Goal: Find specific page/section: Find specific page/section

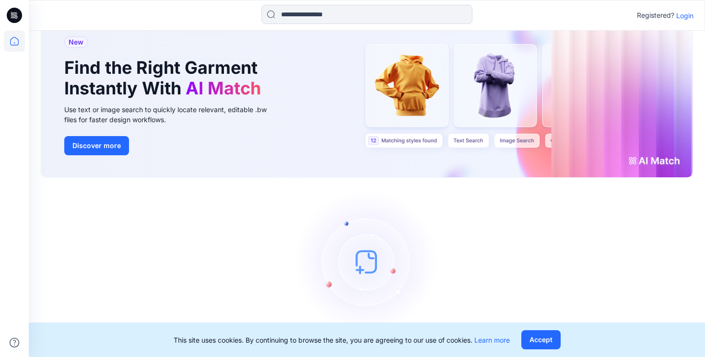
scroll to position [53, 0]
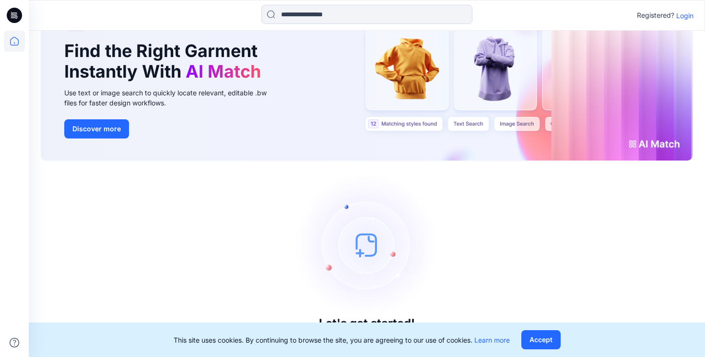
click at [689, 16] on p "Login" at bounding box center [684, 16] width 17 height 10
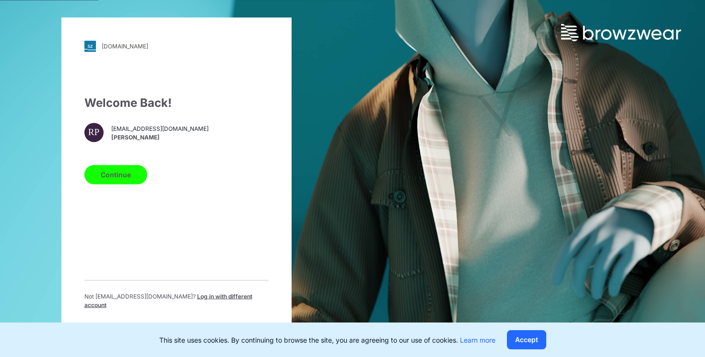
click at [108, 183] on button "Continue" at bounding box center [115, 174] width 63 height 19
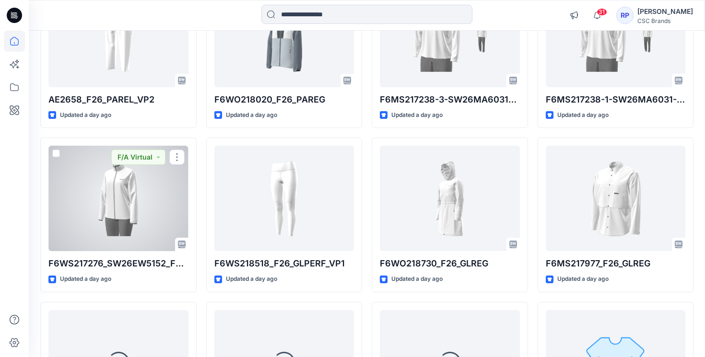
scroll to position [821, 0]
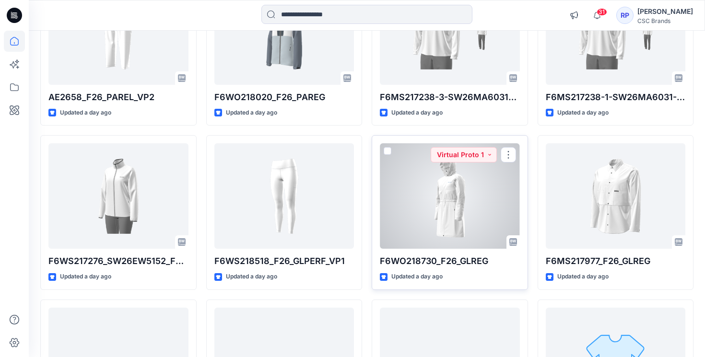
click at [413, 221] on div at bounding box center [450, 196] width 140 height 106
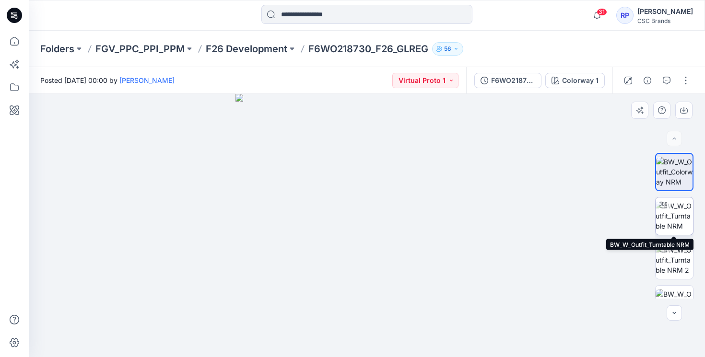
click at [679, 210] on img at bounding box center [674, 216] width 37 height 30
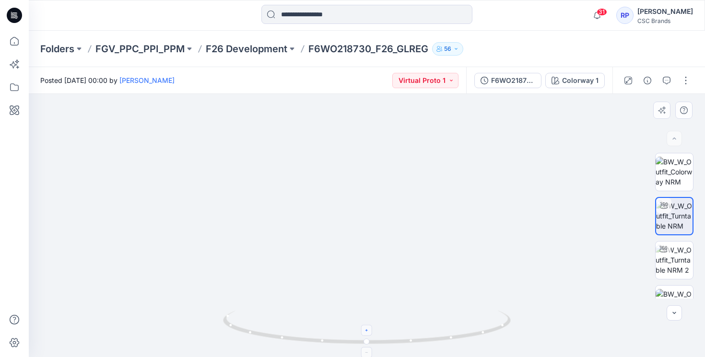
click at [367, 335] on div at bounding box center [367, 330] width 11 height 11
drag, startPoint x: 366, startPoint y: 343, endPoint x: 476, endPoint y: 346, distance: 109.9
click at [476, 346] on icon at bounding box center [368, 329] width 290 height 36
drag, startPoint x: 370, startPoint y: 344, endPoint x: 449, endPoint y: 337, distance: 79.4
click at [449, 338] on icon at bounding box center [368, 329] width 290 height 36
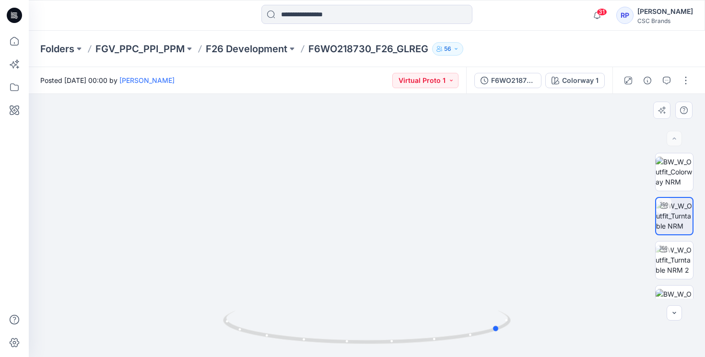
drag, startPoint x: 270, startPoint y: 337, endPoint x: 211, endPoint y: 313, distance: 62.8
click at [211, 313] on div at bounding box center [367, 225] width 676 height 263
click at [12, 115] on icon at bounding box center [14, 110] width 21 height 21
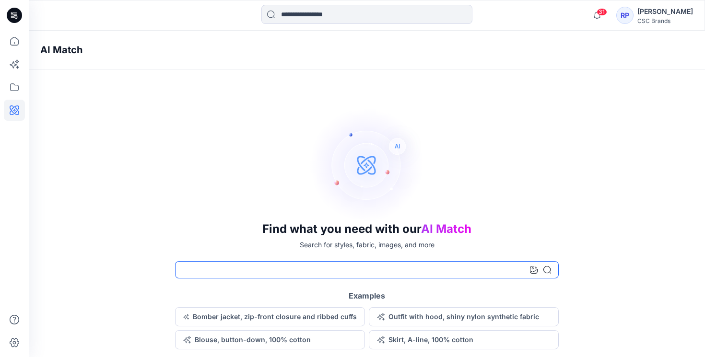
click at [264, 278] on input at bounding box center [367, 269] width 384 height 17
type input "**********"
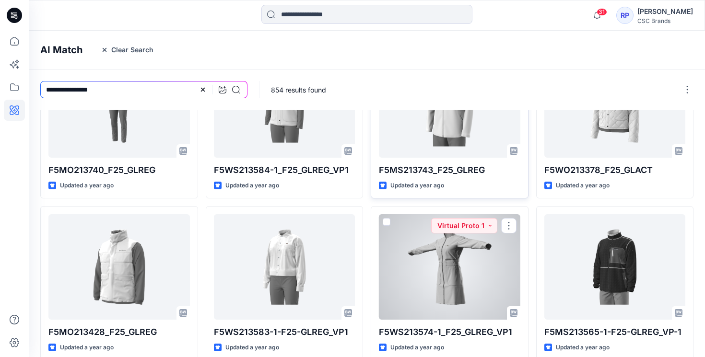
scroll to position [270, 0]
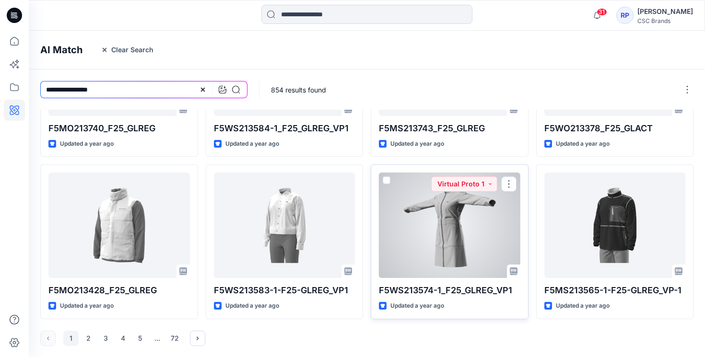
click at [428, 225] on div at bounding box center [449, 226] width 141 height 106
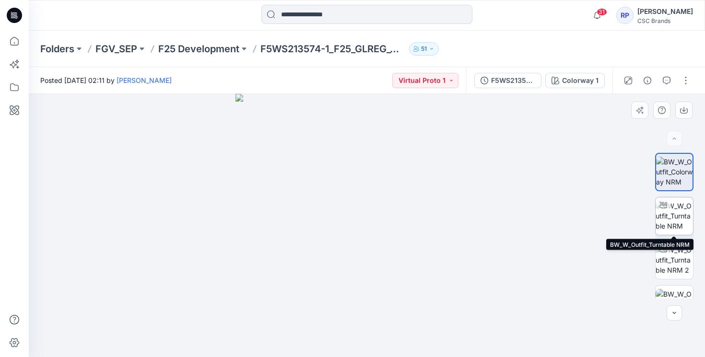
click at [671, 214] on img at bounding box center [674, 216] width 37 height 30
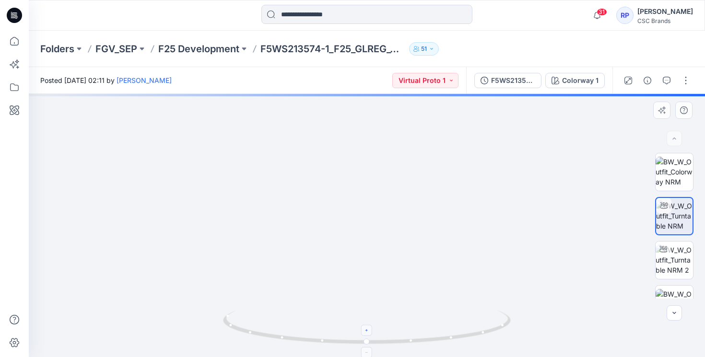
click at [368, 331] on icon at bounding box center [367, 331] width 6 height 6
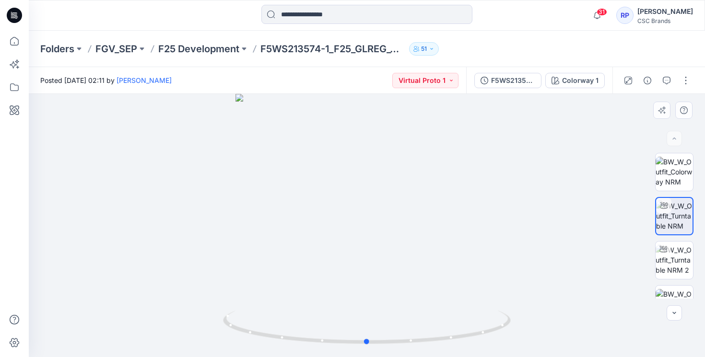
drag, startPoint x: 366, startPoint y: 195, endPoint x: 365, endPoint y: 220, distance: 24.5
click at [365, 220] on div at bounding box center [367, 225] width 676 height 263
click at [367, 333] on icon at bounding box center [367, 331] width 6 height 6
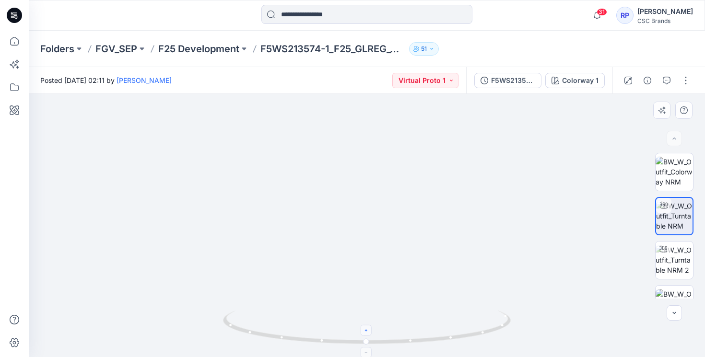
click at [367, 333] on icon at bounding box center [367, 331] width 6 height 6
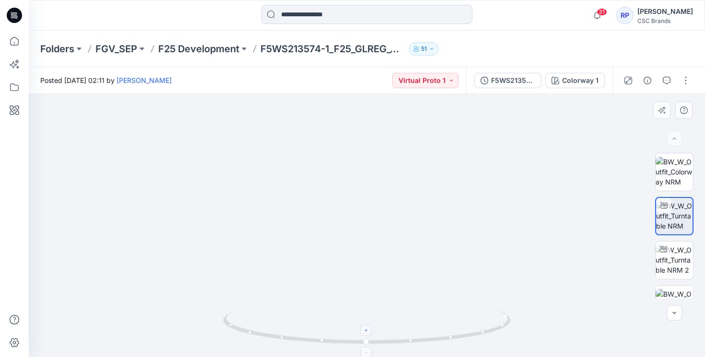
click at [367, 334] on foreignobject at bounding box center [366, 330] width 11 height 11
click at [367, 329] on foreignobject at bounding box center [366, 330] width 11 height 11
drag, startPoint x: 360, startPoint y: 221, endPoint x: 345, endPoint y: 375, distance: 154.7
click at [345, 357] on html "31 Notifications Wendy Song shared F26EC170 in F26 Development (Unknown) 35 min…" at bounding box center [352, 178] width 705 height 357
drag, startPoint x: 360, startPoint y: 180, endPoint x: 360, endPoint y: 340, distance: 159.7
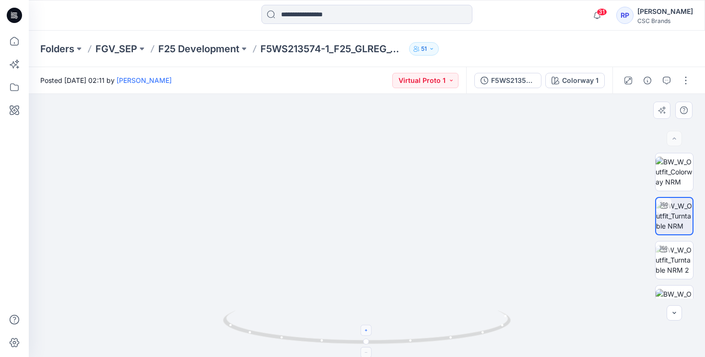
click at [360, 341] on div at bounding box center [367, 225] width 676 height 263
drag, startPoint x: 354, startPoint y: 186, endPoint x: 354, endPoint y: 260, distance: 74.8
click at [354, 261] on img at bounding box center [352, 120] width 1468 height 474
drag, startPoint x: 329, startPoint y: 342, endPoint x: 484, endPoint y: 331, distance: 155.8
click at [484, 331] on icon at bounding box center [368, 329] width 290 height 36
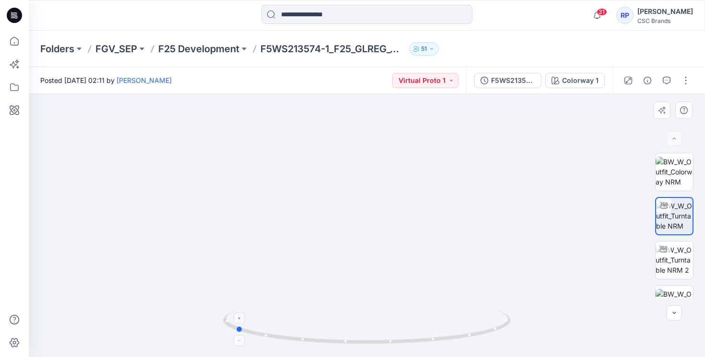
drag, startPoint x: 302, startPoint y: 341, endPoint x: 327, endPoint y: 341, distance: 24.9
click at [311, 341] on icon at bounding box center [368, 329] width 290 height 36
drag, startPoint x: 335, startPoint y: 343, endPoint x: 476, endPoint y: 340, distance: 141.1
click at [476, 340] on icon at bounding box center [368, 329] width 290 height 36
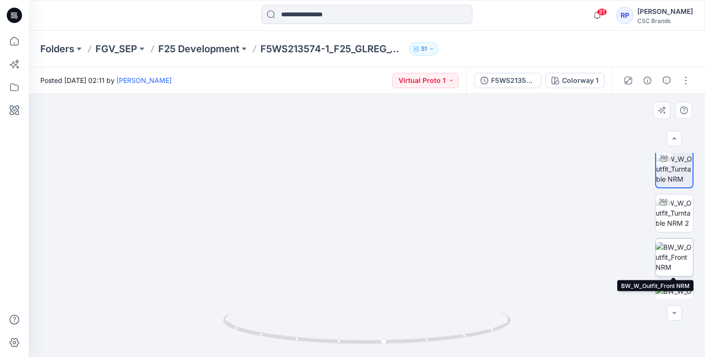
click at [665, 257] on img at bounding box center [674, 257] width 37 height 30
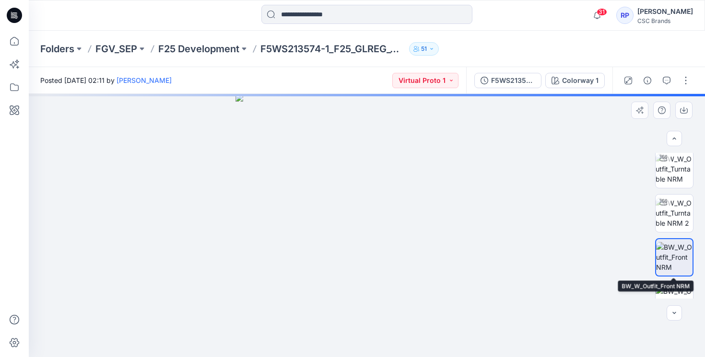
scroll to position [47, 0]
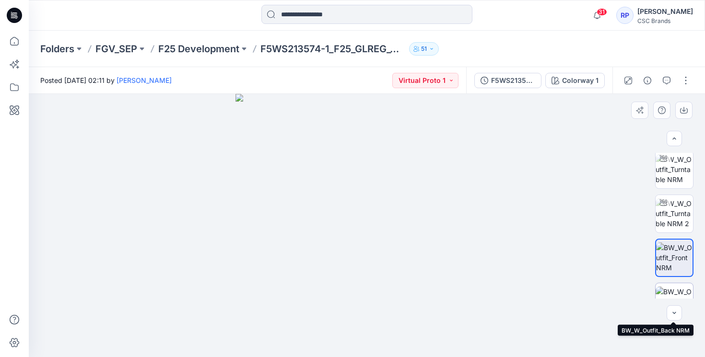
click at [675, 287] on img at bounding box center [674, 302] width 37 height 30
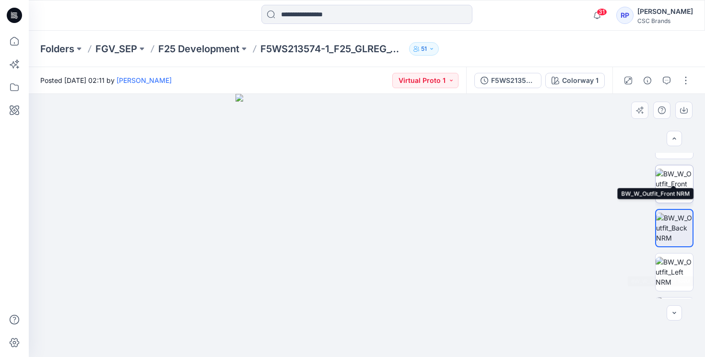
scroll to position [139, 0]
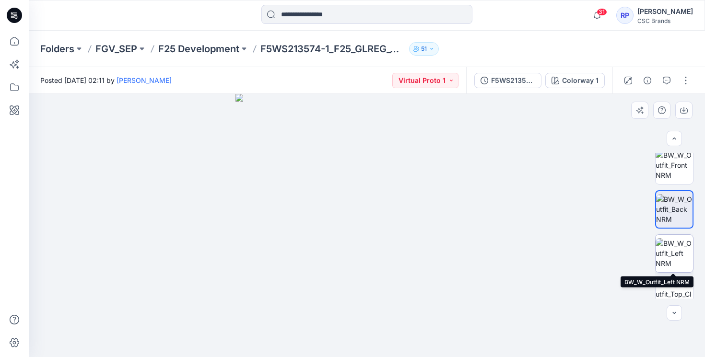
click at [665, 251] on img at bounding box center [674, 253] width 37 height 30
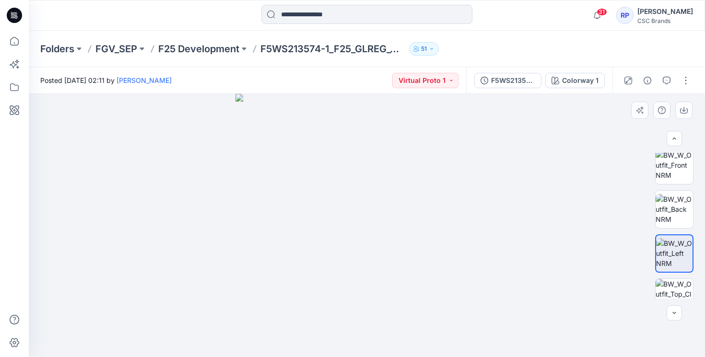
scroll to position [167, 0]
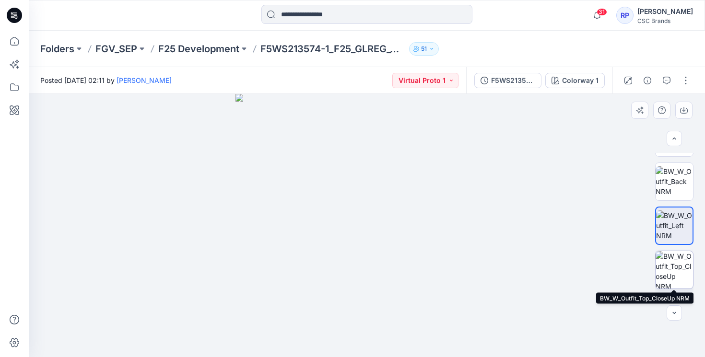
click at [668, 267] on img at bounding box center [674, 269] width 37 height 37
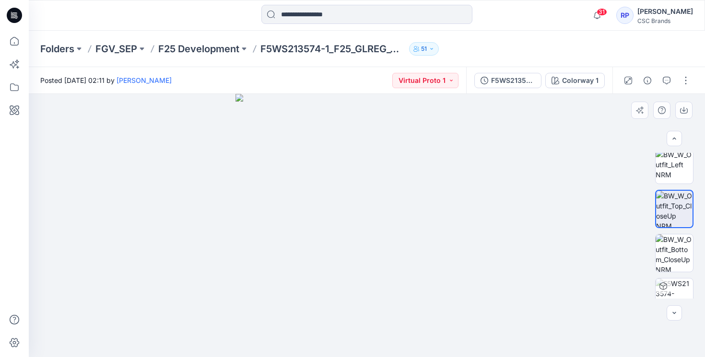
scroll to position [229, 0]
click at [364, 216] on img at bounding box center [366, 225] width 263 height 263
drag, startPoint x: 322, startPoint y: 284, endPoint x: 395, endPoint y: 295, distance: 73.7
click at [395, 295] on img at bounding box center [366, 225] width 263 height 263
click at [670, 256] on img at bounding box center [674, 252] width 37 height 37
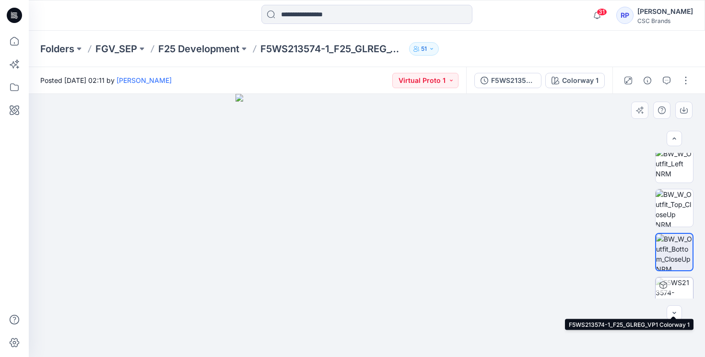
click at [676, 288] on img at bounding box center [674, 296] width 37 height 37
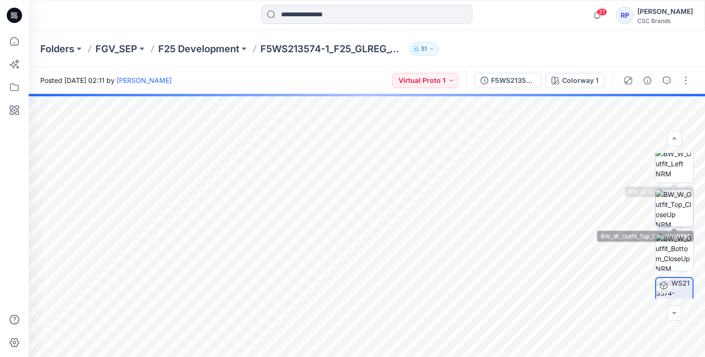
click at [680, 200] on img at bounding box center [674, 207] width 37 height 37
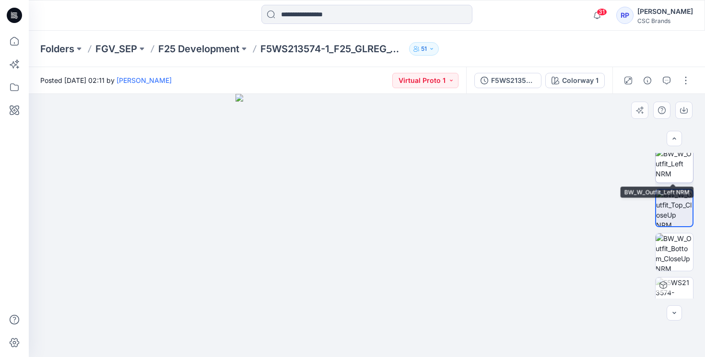
click at [677, 168] on img at bounding box center [674, 164] width 37 height 30
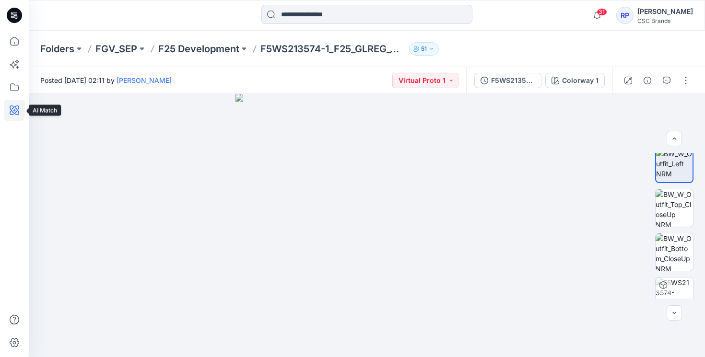
click at [16, 106] on icon at bounding box center [15, 111] width 10 height 10
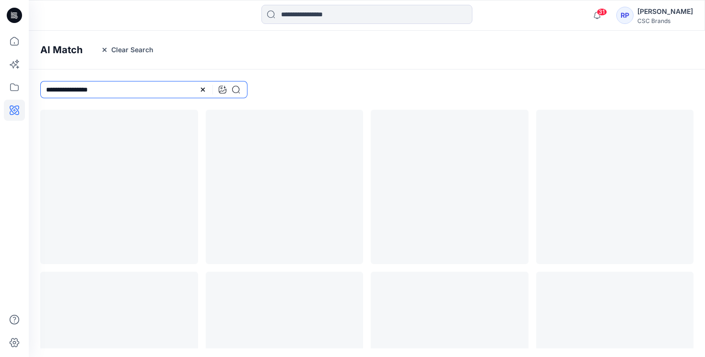
drag, startPoint x: 113, startPoint y: 90, endPoint x: 0, endPoint y: 84, distance: 113.3
click at [0, 84] on div "31 Notifications Wendy Song shared F26EC170 in F26 Development (Unknown) 35 min…" at bounding box center [352, 178] width 705 height 357
click at [67, 91] on input "**********" at bounding box center [143, 89] width 207 height 17
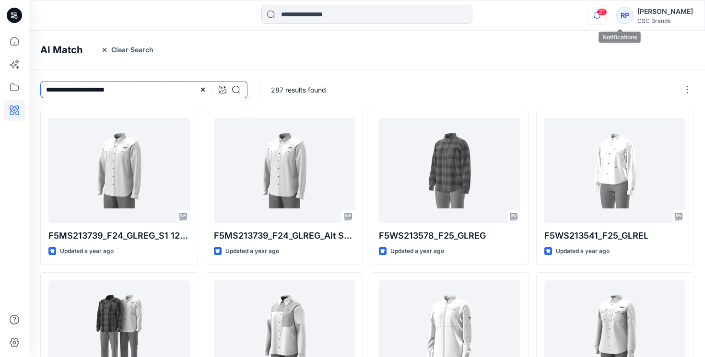
type input "**********"
click at [606, 19] on icon "button" at bounding box center [597, 15] width 18 height 19
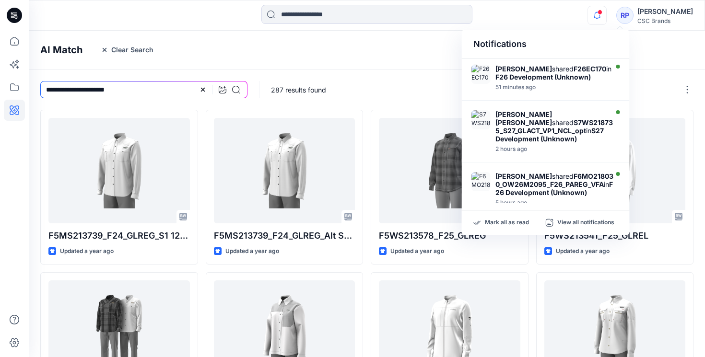
click at [389, 91] on div "287 results found" at bounding box center [482, 90] width 447 height 40
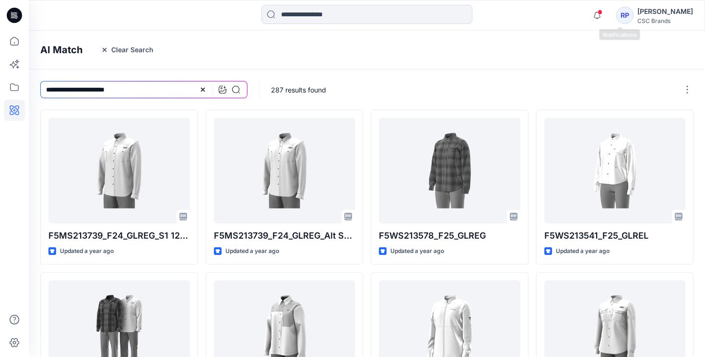
click at [602, 11] on span at bounding box center [600, 12] width 5 height 5
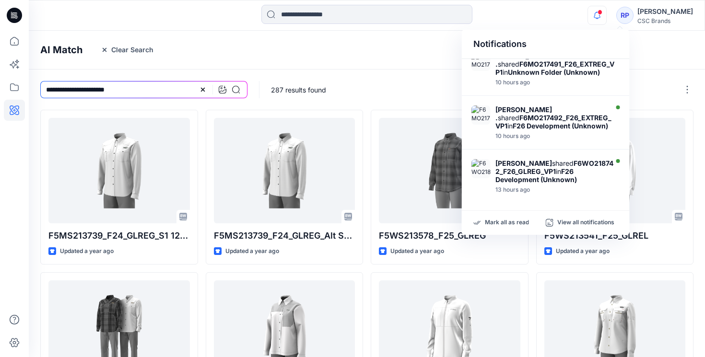
scroll to position [434, 0]
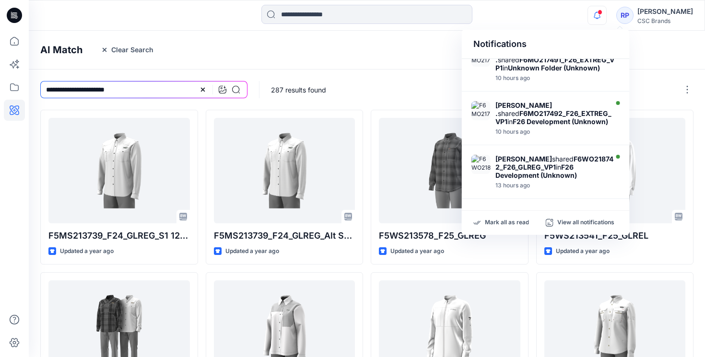
click at [402, 76] on div "287 results found" at bounding box center [482, 90] width 447 height 40
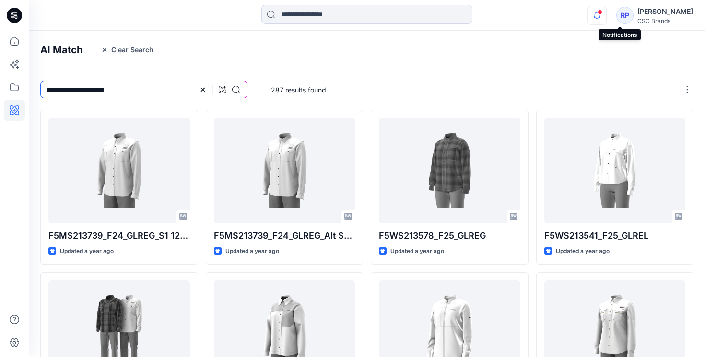
click at [606, 17] on icon "button" at bounding box center [597, 15] width 18 height 19
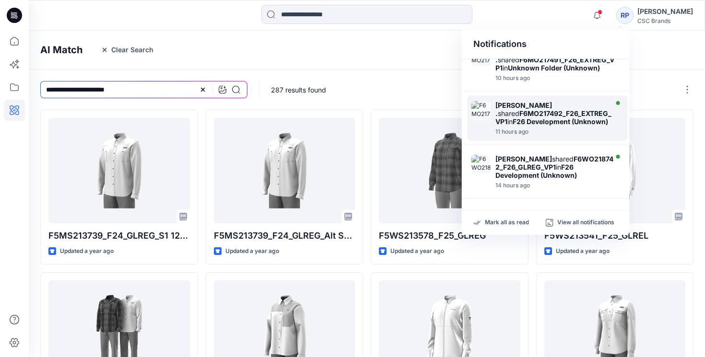
click at [557, 103] on div "Ari . shared F6MO217492_F26_EXTREG_VP1 in F26 Development (Unknown)" at bounding box center [554, 113] width 119 height 24
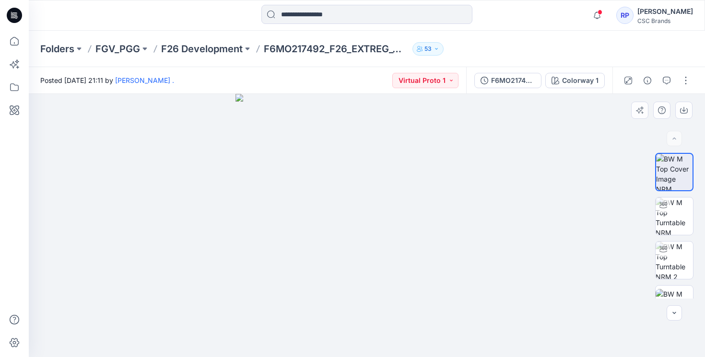
drag, startPoint x: 373, startPoint y: 331, endPoint x: 378, endPoint y: 233, distance: 98.5
click at [379, 233] on img at bounding box center [366, 225] width 263 height 263
click at [671, 218] on img at bounding box center [674, 216] width 37 height 37
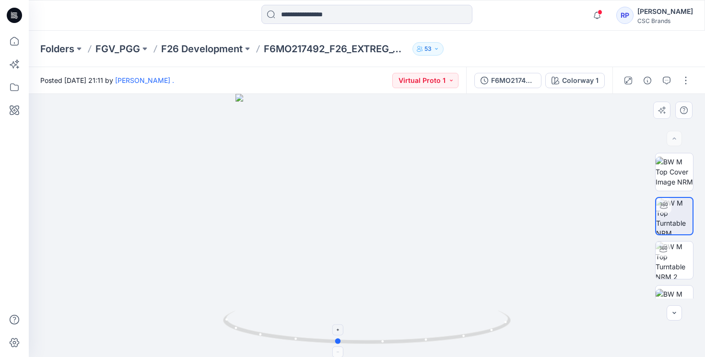
drag, startPoint x: 365, startPoint y: 344, endPoint x: 475, endPoint y: 333, distance: 109.9
click at [475, 333] on icon at bounding box center [368, 329] width 290 height 36
drag, startPoint x: 351, startPoint y: 344, endPoint x: 391, endPoint y: 345, distance: 39.8
click at [391, 345] on icon at bounding box center [368, 329] width 290 height 36
drag, startPoint x: 379, startPoint y: 344, endPoint x: 530, endPoint y: 330, distance: 151.7
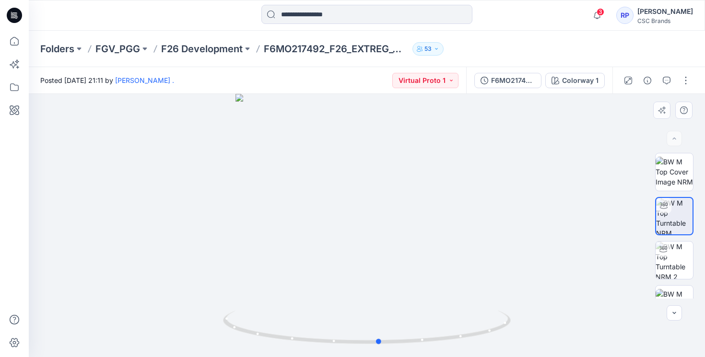
click at [530, 331] on div at bounding box center [367, 225] width 676 height 263
click at [680, 260] on img at bounding box center [674, 260] width 37 height 37
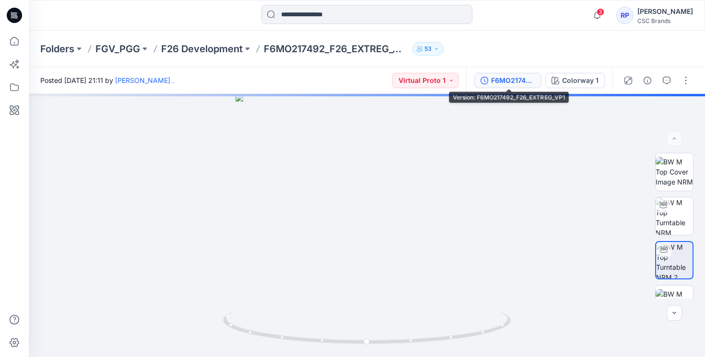
click at [517, 84] on div "F6MO217492_F26_EXTREG_VP1" at bounding box center [513, 80] width 44 height 11
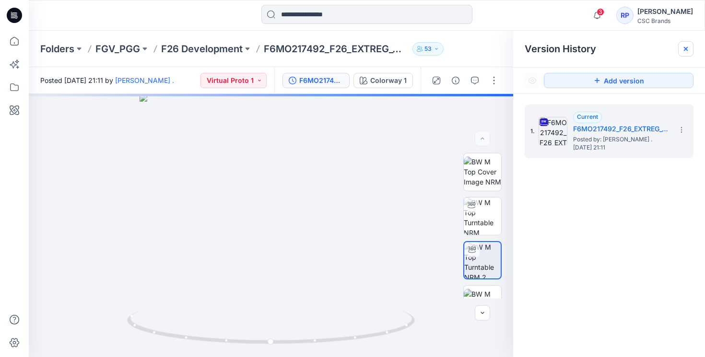
click at [688, 44] on div at bounding box center [685, 48] width 15 height 15
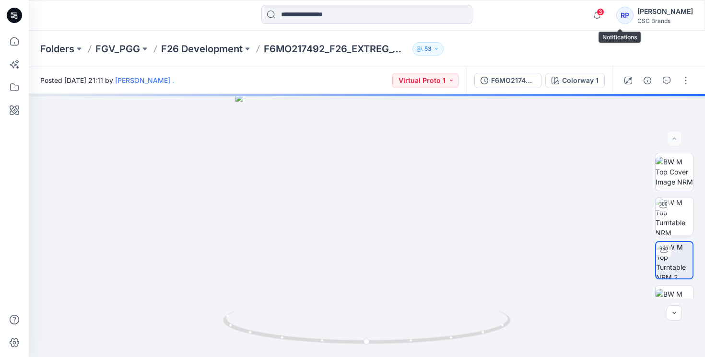
click at [604, 12] on span "3" at bounding box center [601, 12] width 8 height 8
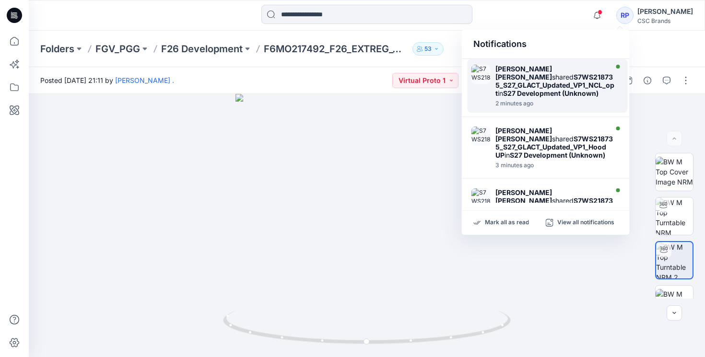
click at [538, 88] on strong "S7WS218735_S27_GLACT_Updated_VP1_NCL_opt" at bounding box center [554, 85] width 119 height 24
